Goal: Task Accomplishment & Management: Use online tool/utility

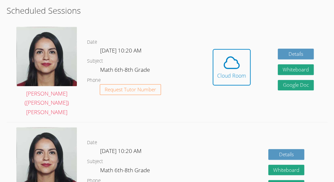
scroll to position [148, 0]
click at [238, 62] on icon at bounding box center [231, 63] width 18 height 18
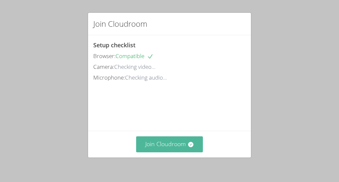
click at [158, 145] on button "Join Cloudroom" at bounding box center [169, 145] width 67 height 16
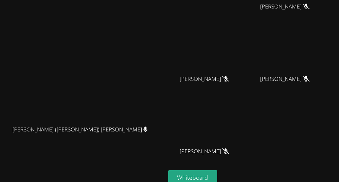
scroll to position [50, 0]
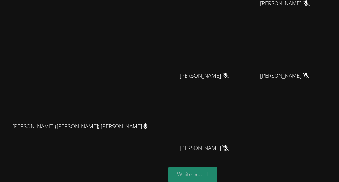
click at [217, 167] on button "Whiteboard" at bounding box center [192, 174] width 49 height 15
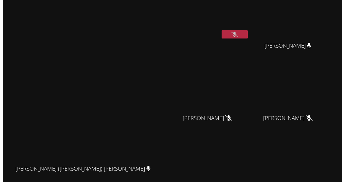
scroll to position [0, 0]
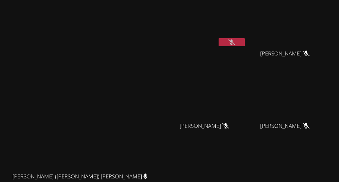
click at [245, 38] on button at bounding box center [231, 42] width 26 height 8
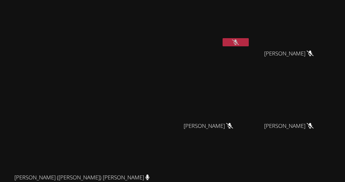
click at [239, 40] on icon at bounding box center [235, 43] width 7 height 6
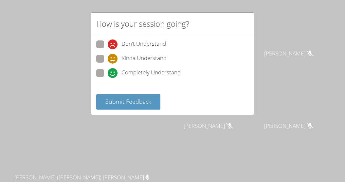
click at [108, 64] on span at bounding box center [108, 64] width 0 height 0
click at [108, 60] on input "Kinda Understand" at bounding box center [111, 58] width 6 height 6
radio input "true"
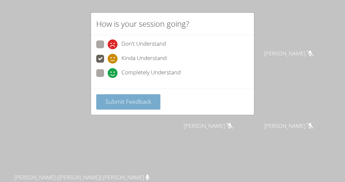
click at [121, 98] on span "Submit Feedback" at bounding box center [128, 102] width 46 height 8
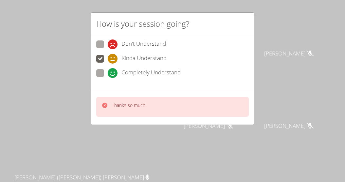
click at [85, 104] on div "How is your session going? Don't Understand Kinda Understand Completely Underst…" at bounding box center [172, 91] width 345 height 182
click at [129, 99] on div "Thanks so much!" at bounding box center [172, 107] width 152 height 20
click at [289, 69] on div "How is your session going? Don't Understand Kinda Understand Completely Underst…" at bounding box center [172, 91] width 345 height 182
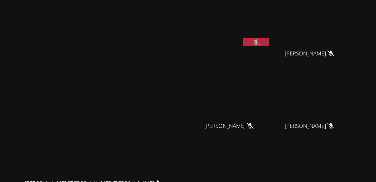
click at [271, 24] on video at bounding box center [232, 25] width 78 height 44
click at [269, 39] on button at bounding box center [256, 42] width 26 height 8
